Goal: Navigation & Orientation: Understand site structure

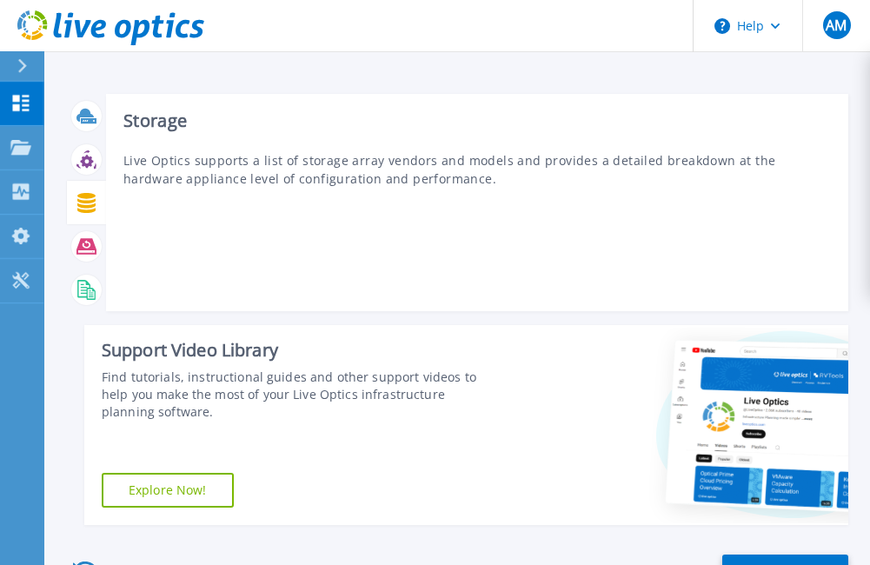
click at [92, 197] on icon at bounding box center [86, 203] width 18 height 20
click at [89, 250] on icon at bounding box center [87, 246] width 20 height 20
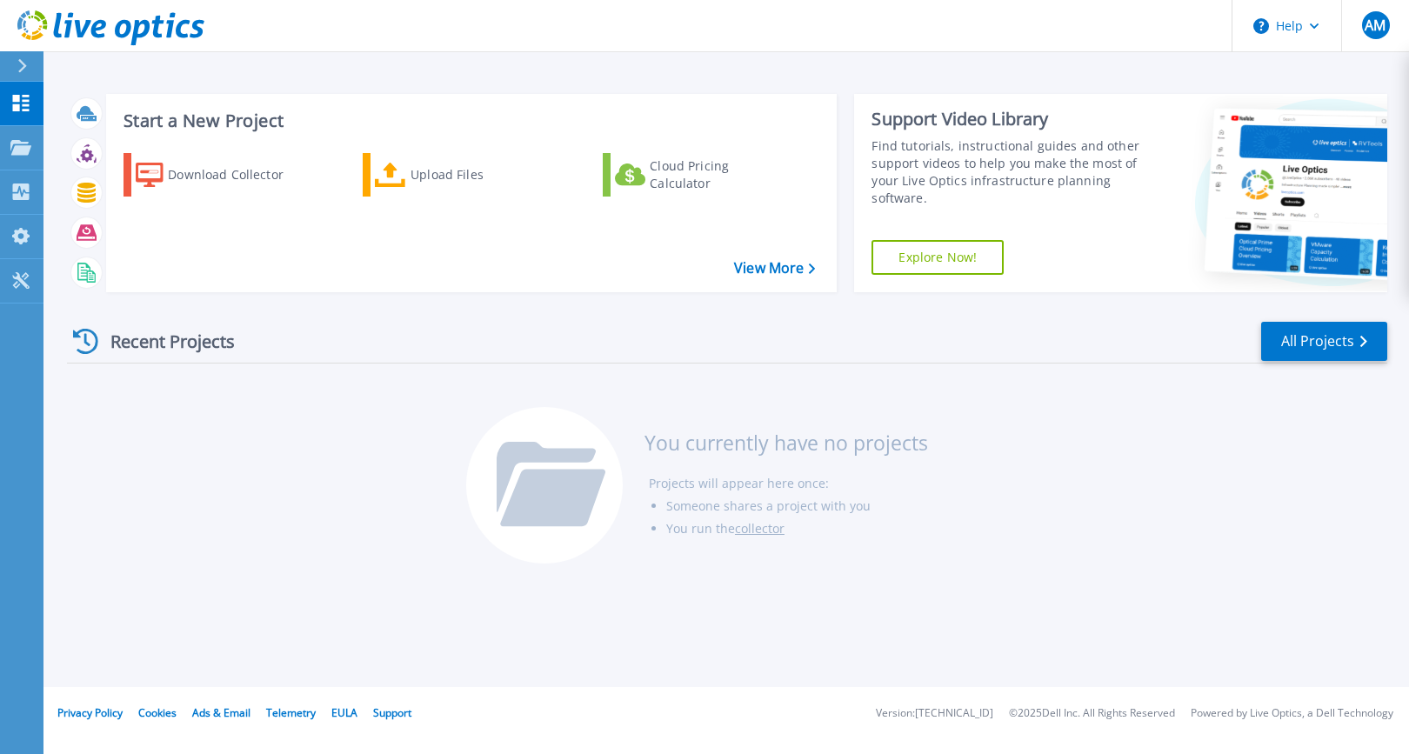
drag, startPoint x: 184, startPoint y: 756, endPoint x: 184, endPoint y: 778, distance: 21.7
click at [184, 564] on html "Help AM End User Andrés Mohedas a.mohedas@minor-hotels.com a.mohedas@minor-hote…" at bounding box center [704, 343] width 1409 height 687
click at [63, 35] on icon at bounding box center [110, 28] width 187 height 36
